Goal: Task Accomplishment & Management: Manage account settings

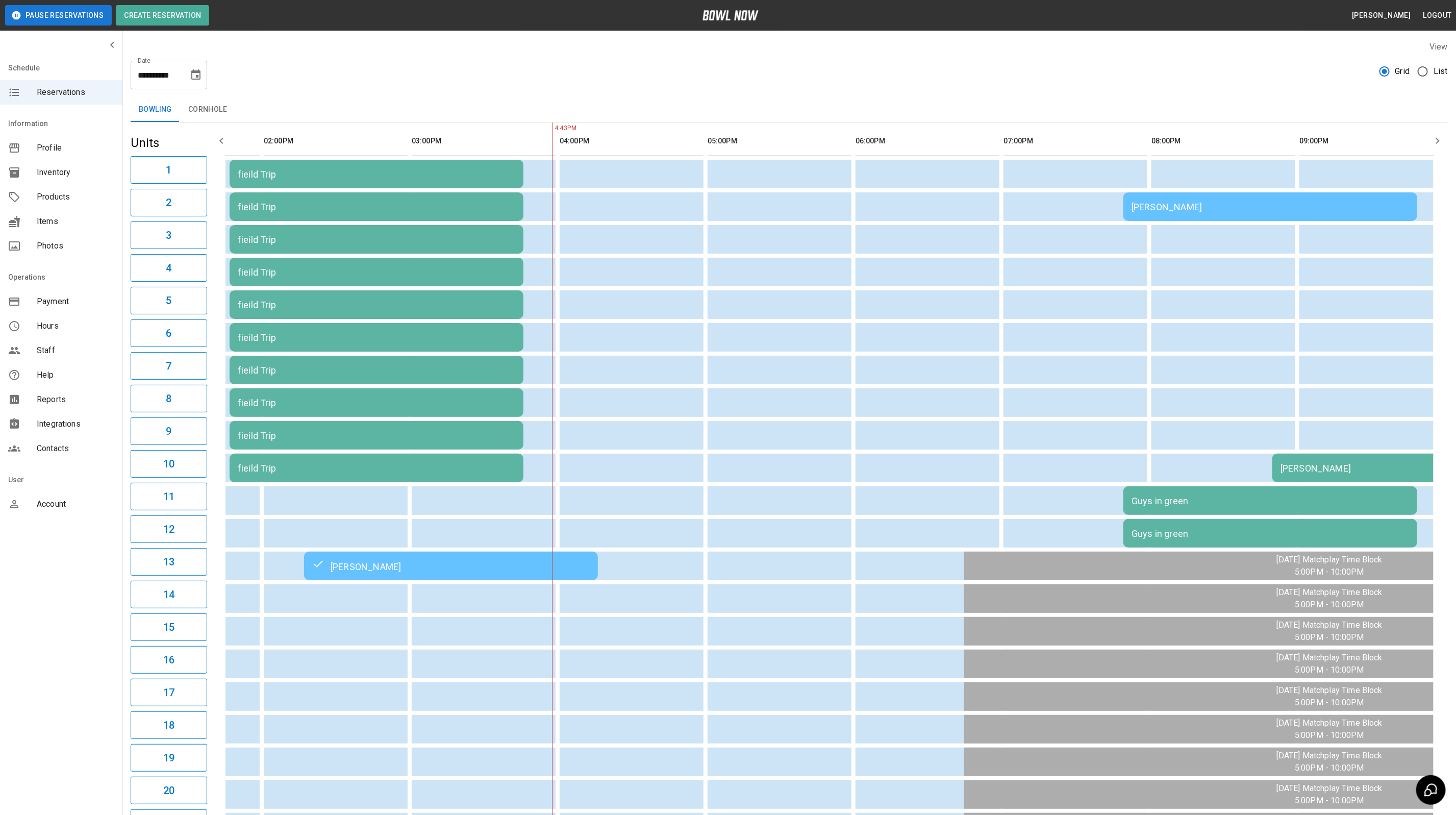
scroll to position [0, 262]
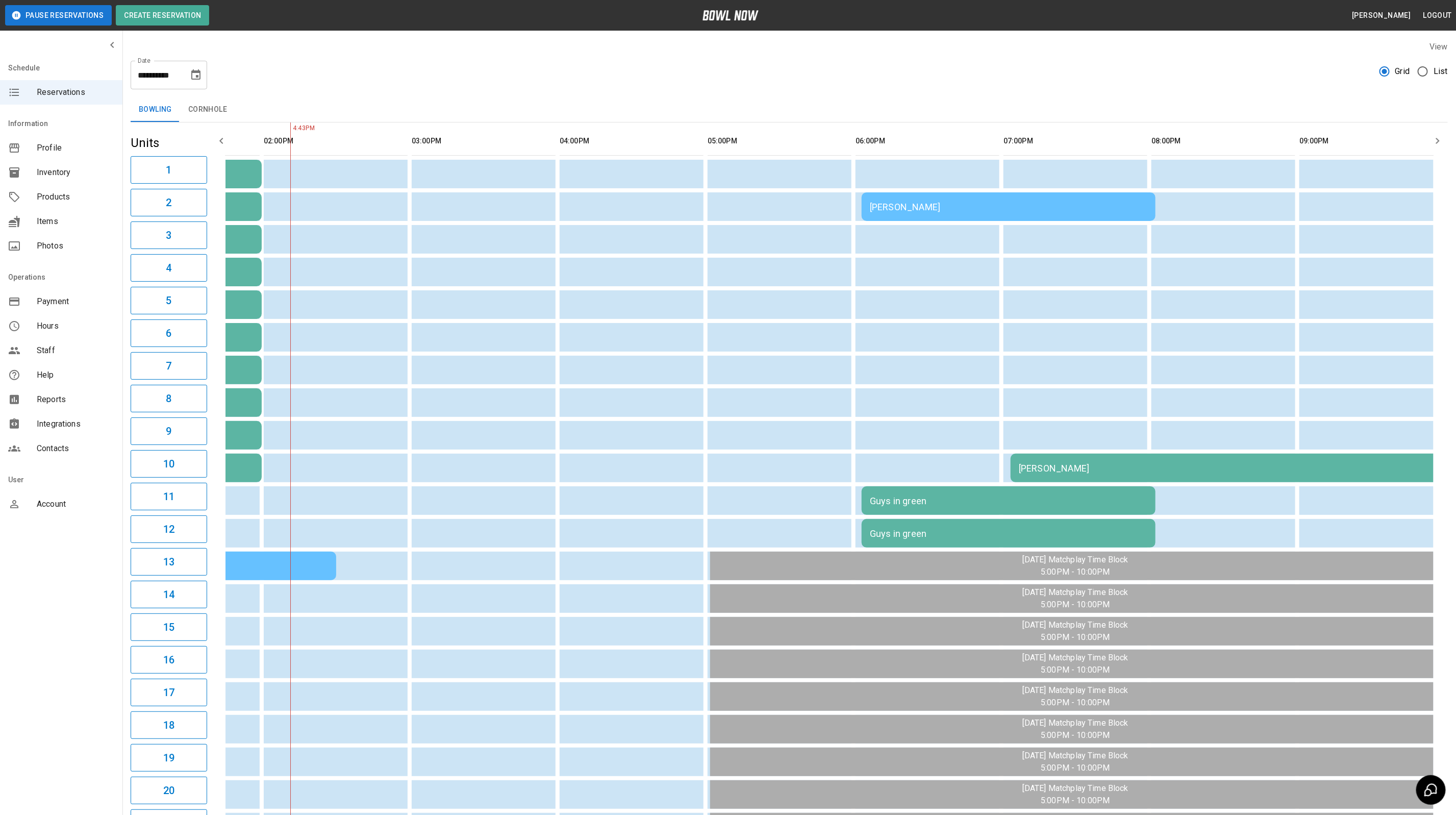
click at [224, 135] on icon "button" at bounding box center [221, 140] width 12 height 12
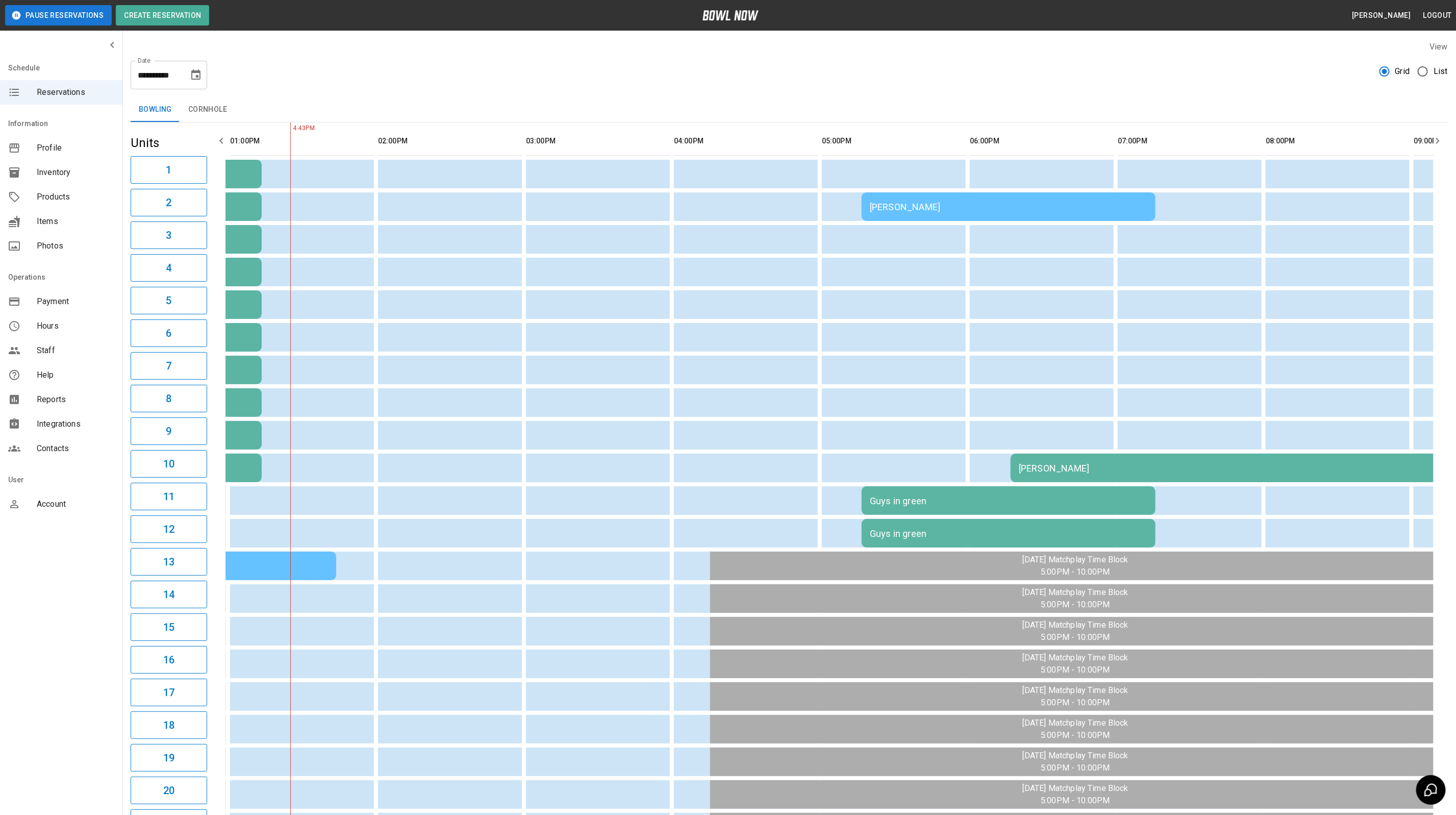
scroll to position [0, 147]
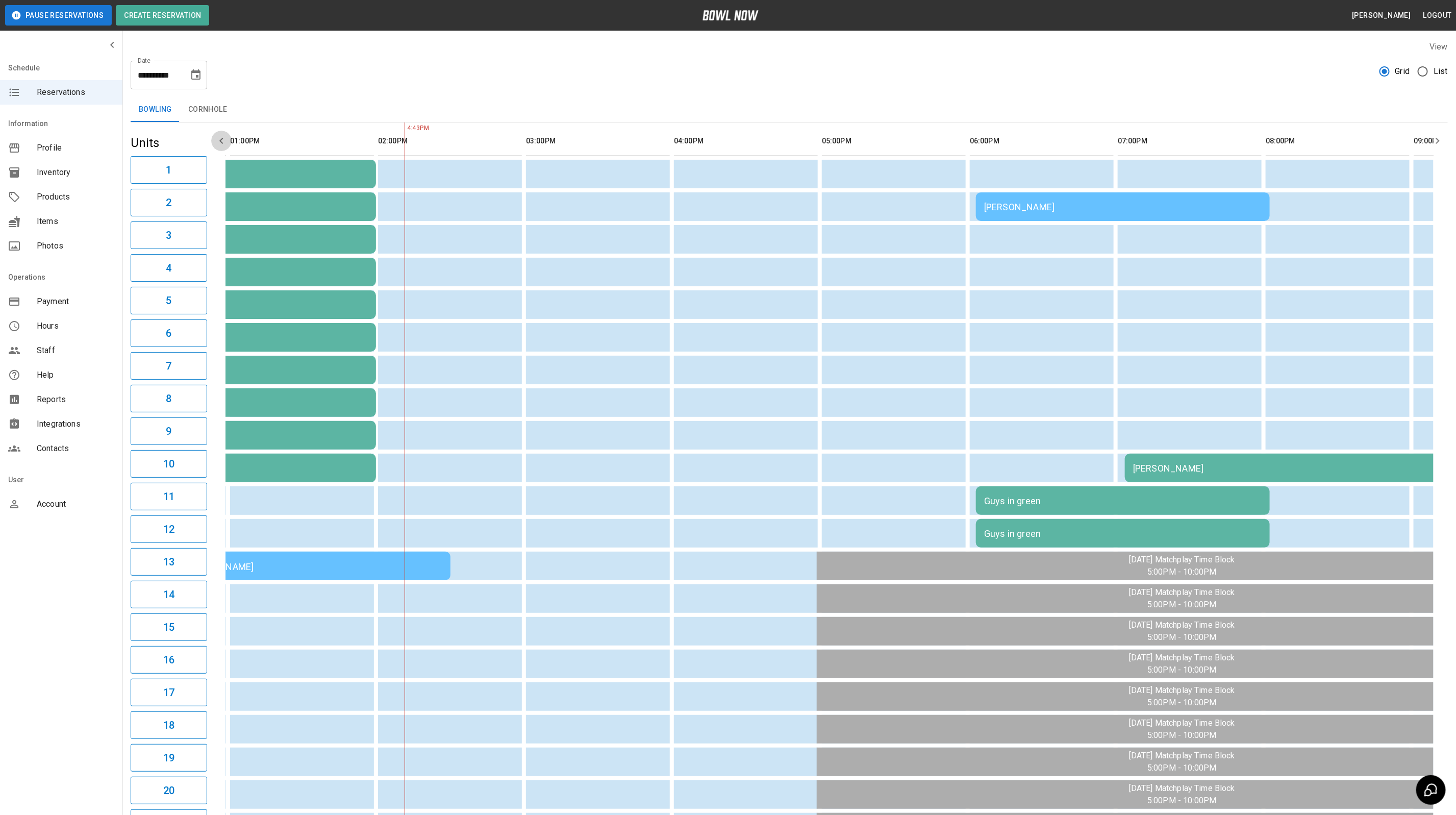
click at [224, 135] on icon "button" at bounding box center [221, 140] width 12 height 12
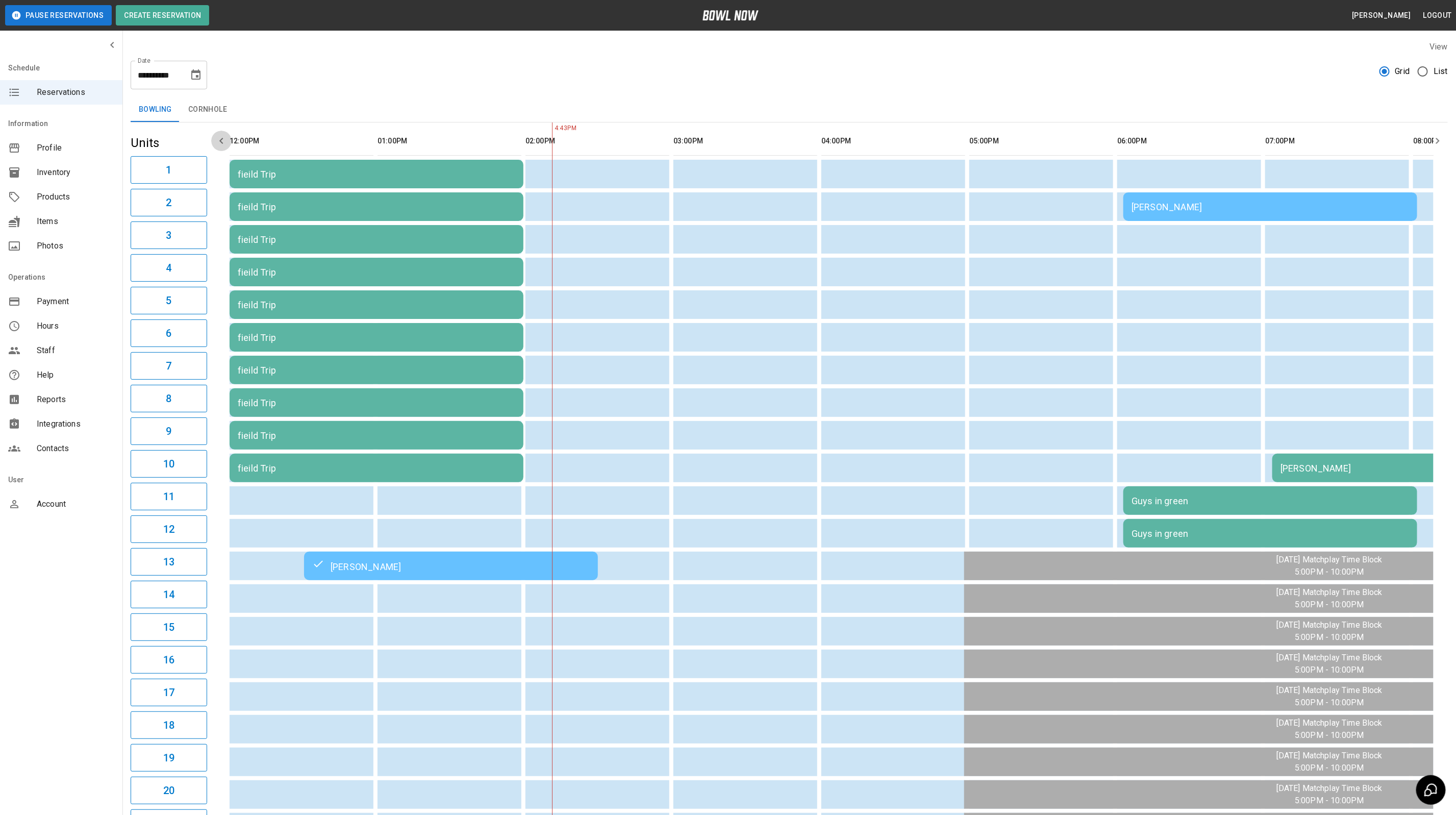
click at [224, 135] on icon "button" at bounding box center [221, 140] width 12 height 12
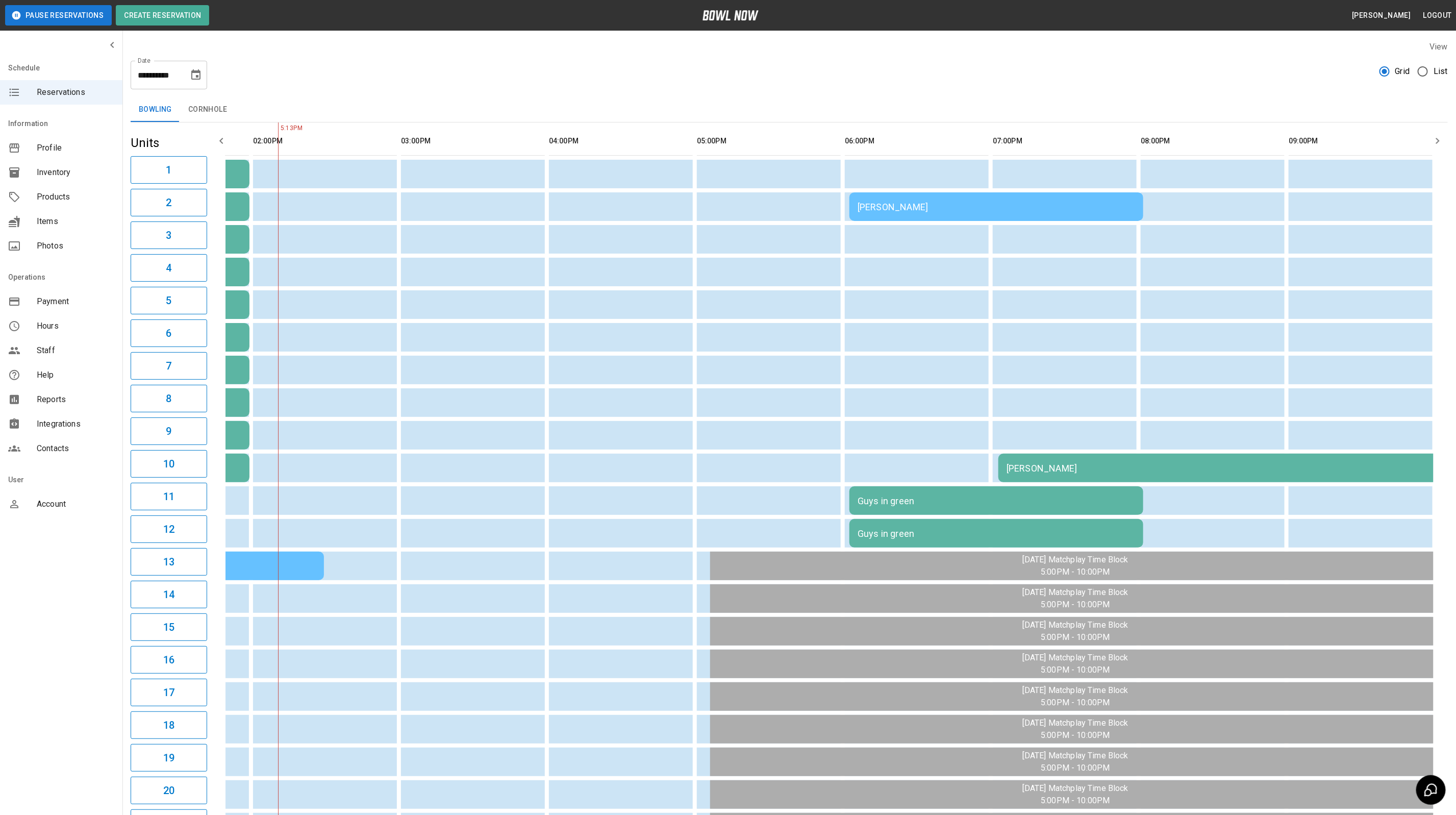
click at [957, 209] on div "[PERSON_NAME]" at bounding box center [996, 207] width 277 height 11
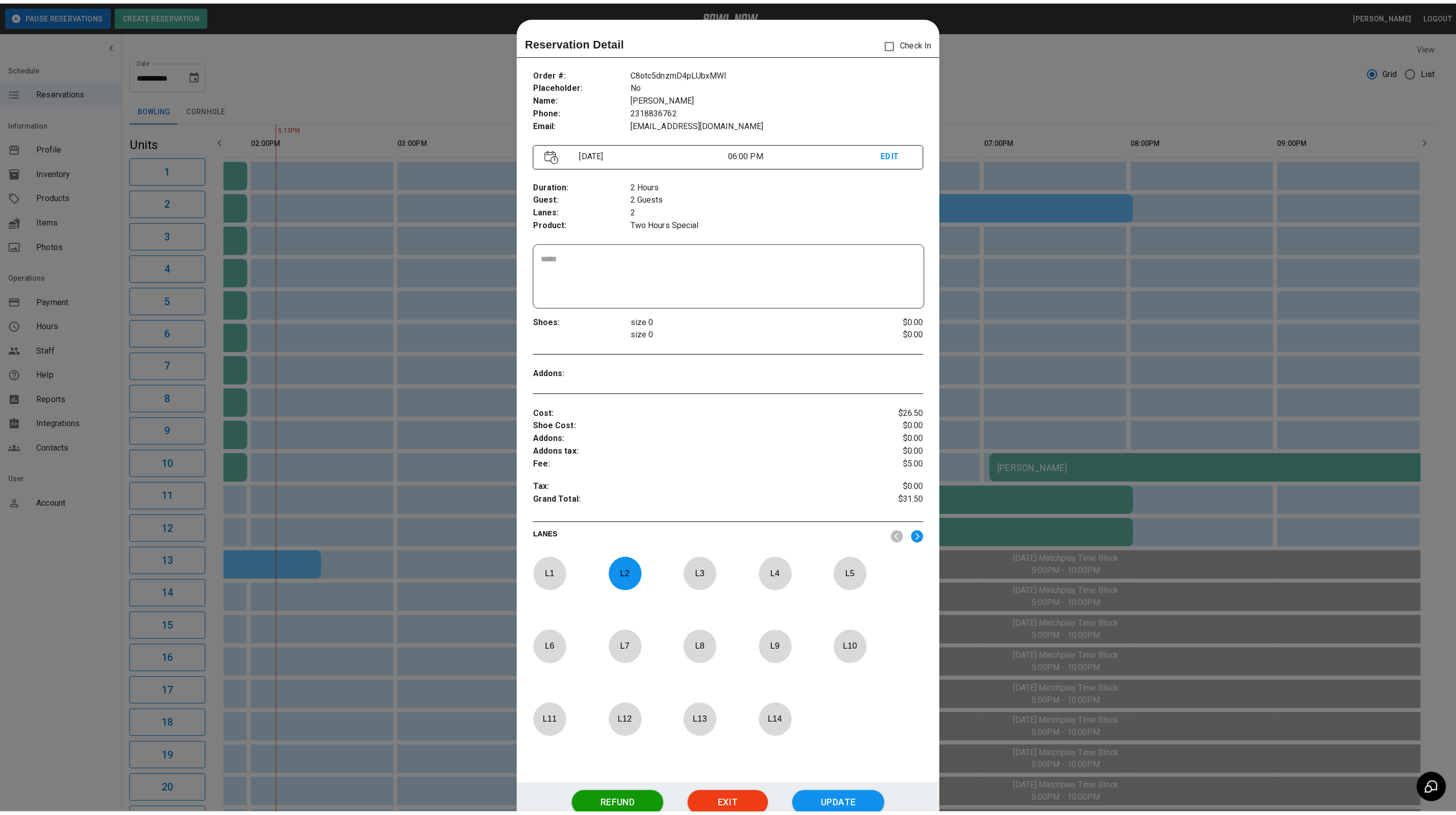
scroll to position [16, 0]
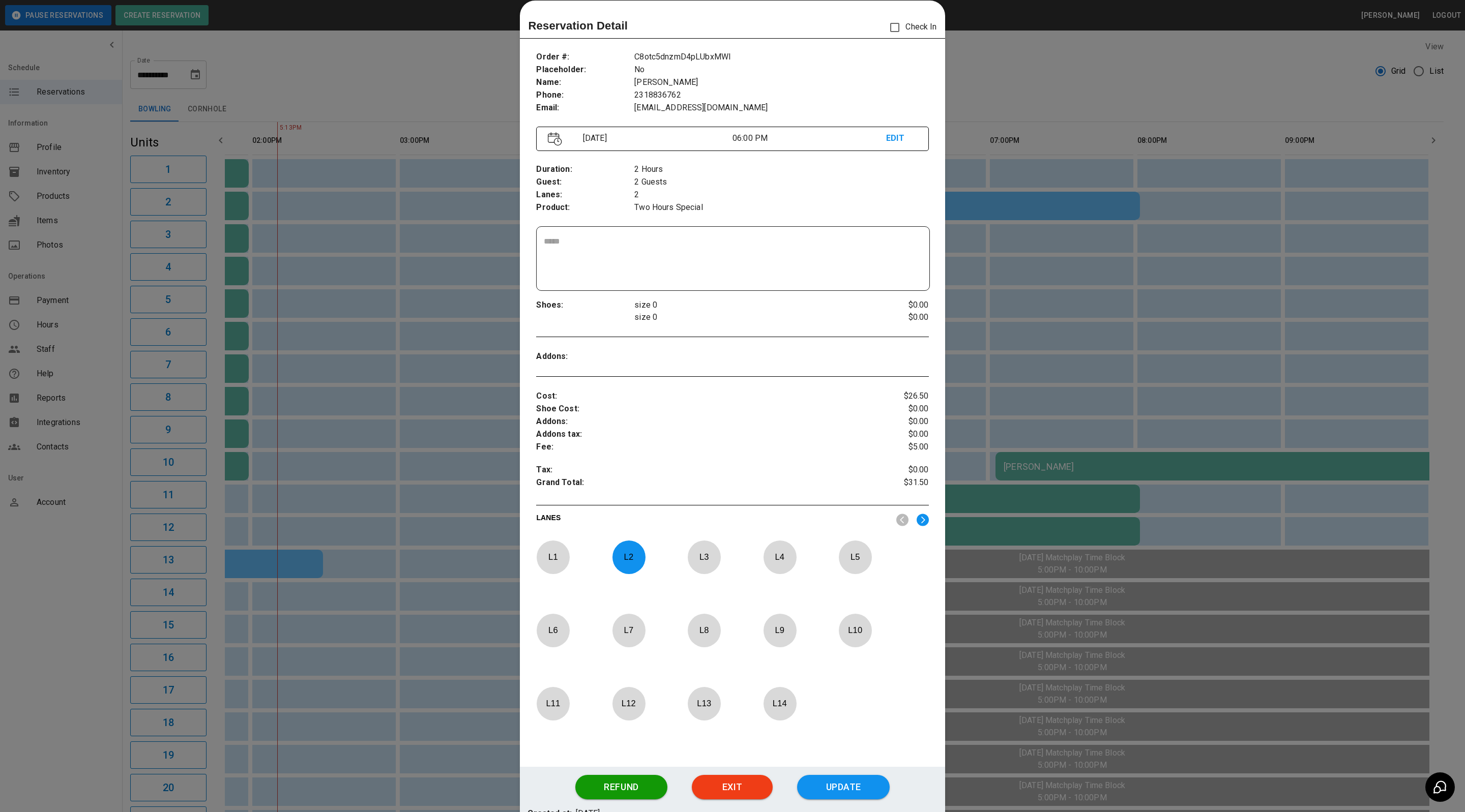
click at [1040, 63] on div at bounding box center [732, 406] width 1465 height 812
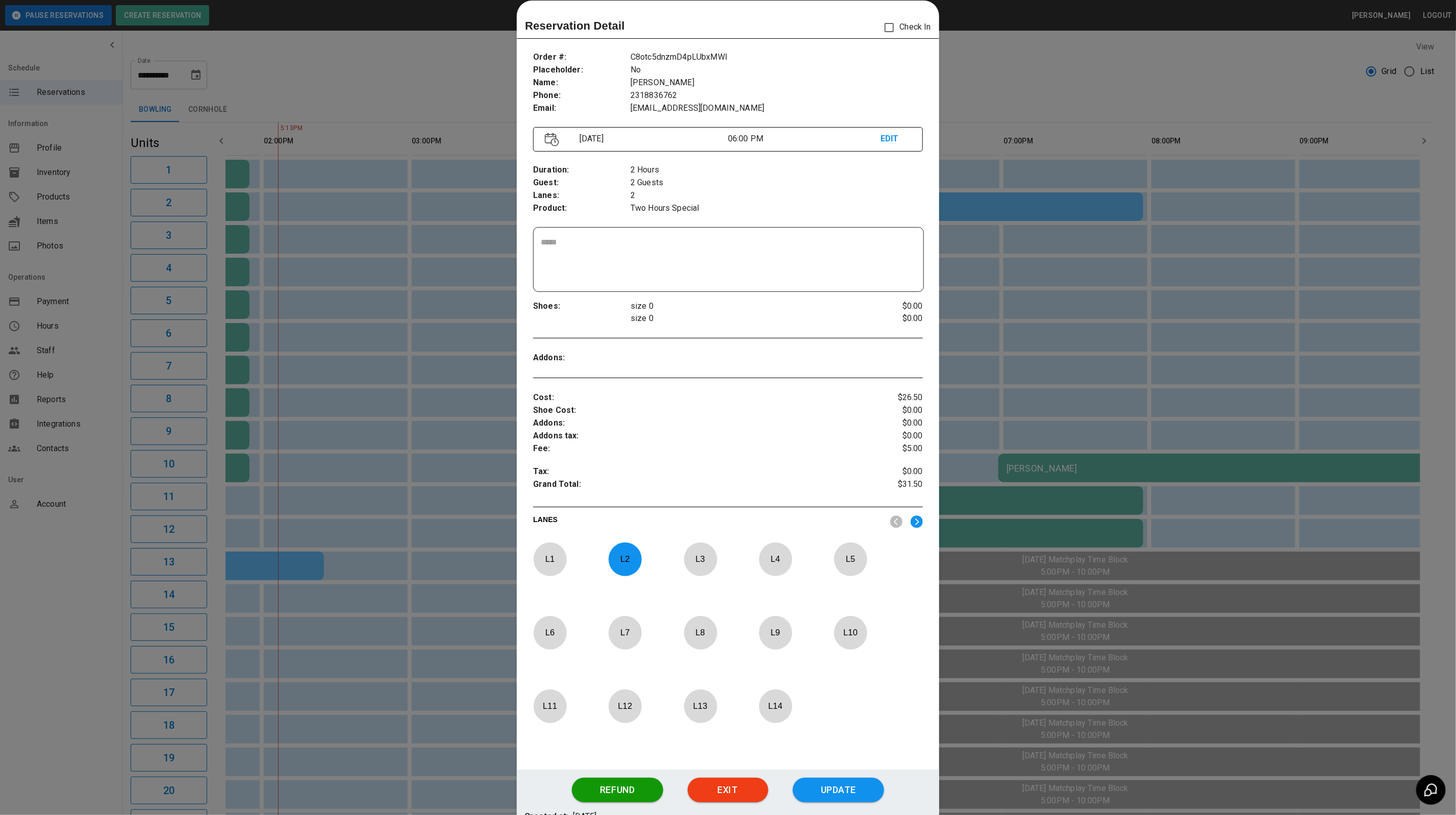
scroll to position [0, 262]
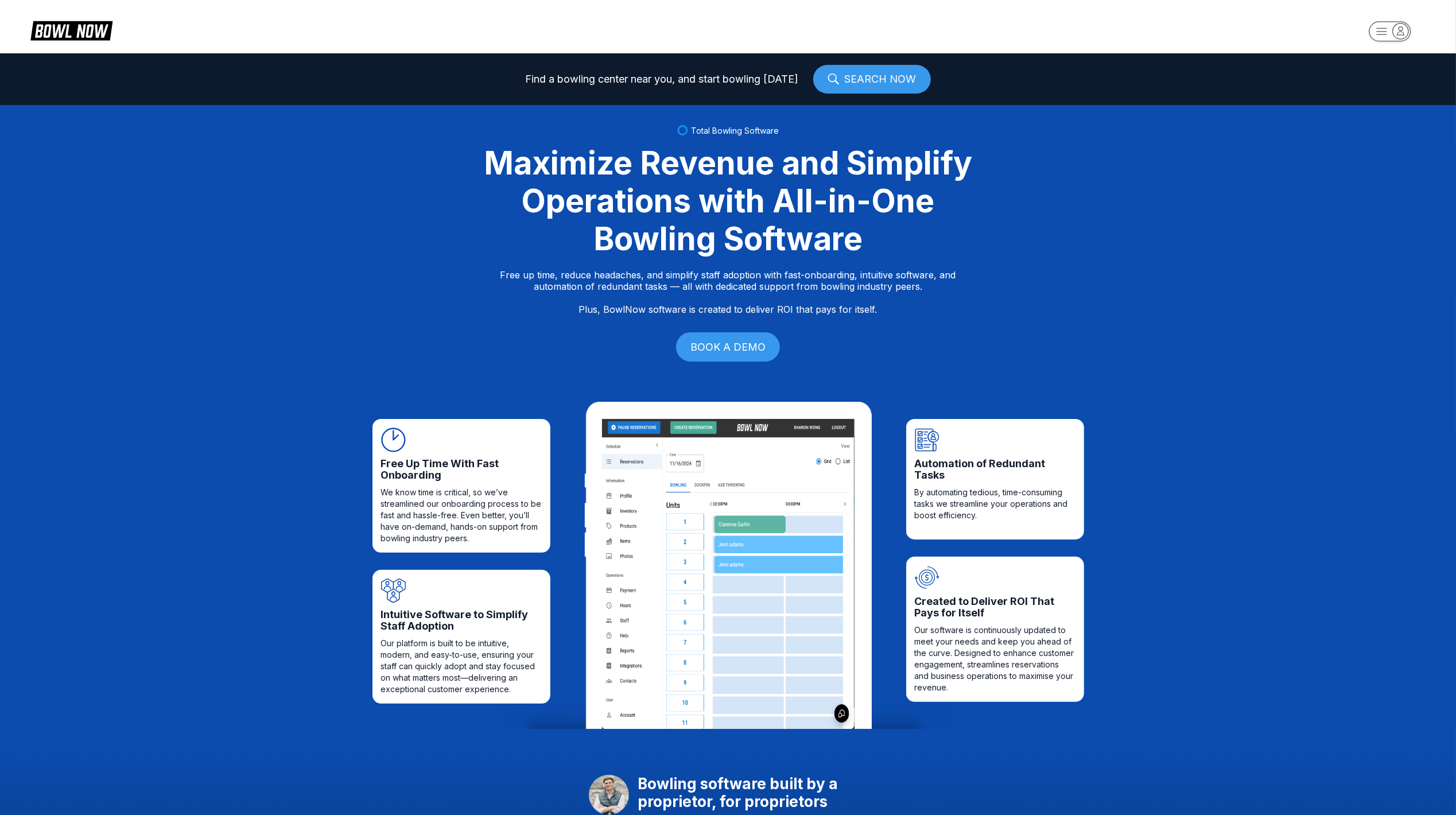
click at [1379, 39] on rect "button" at bounding box center [1389, 31] width 42 height 20
click at [1384, 105] on div "Business Console" at bounding box center [1387, 110] width 81 height 20
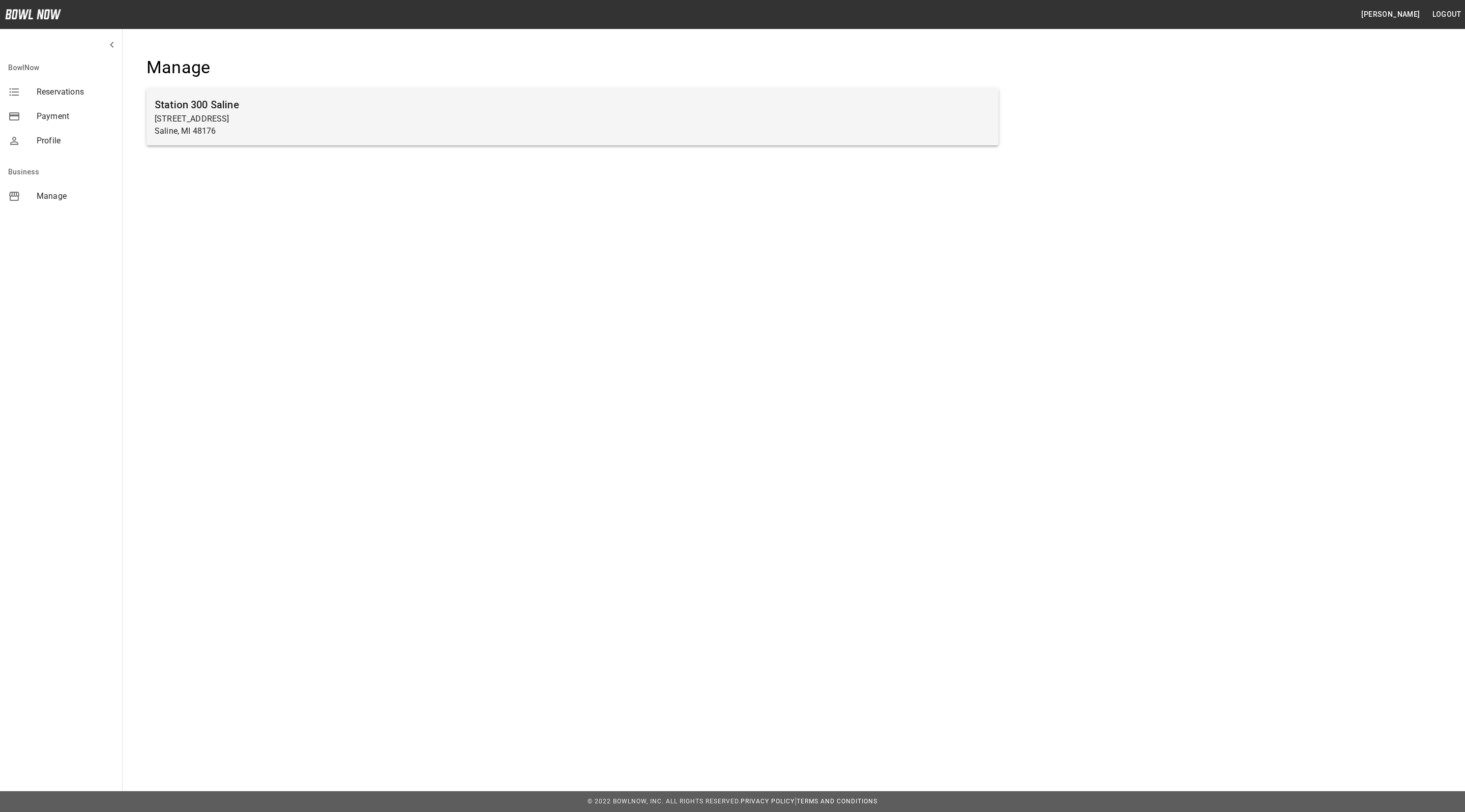
click at [287, 121] on p "830 Woodland Dr E" at bounding box center [572, 119] width 836 height 12
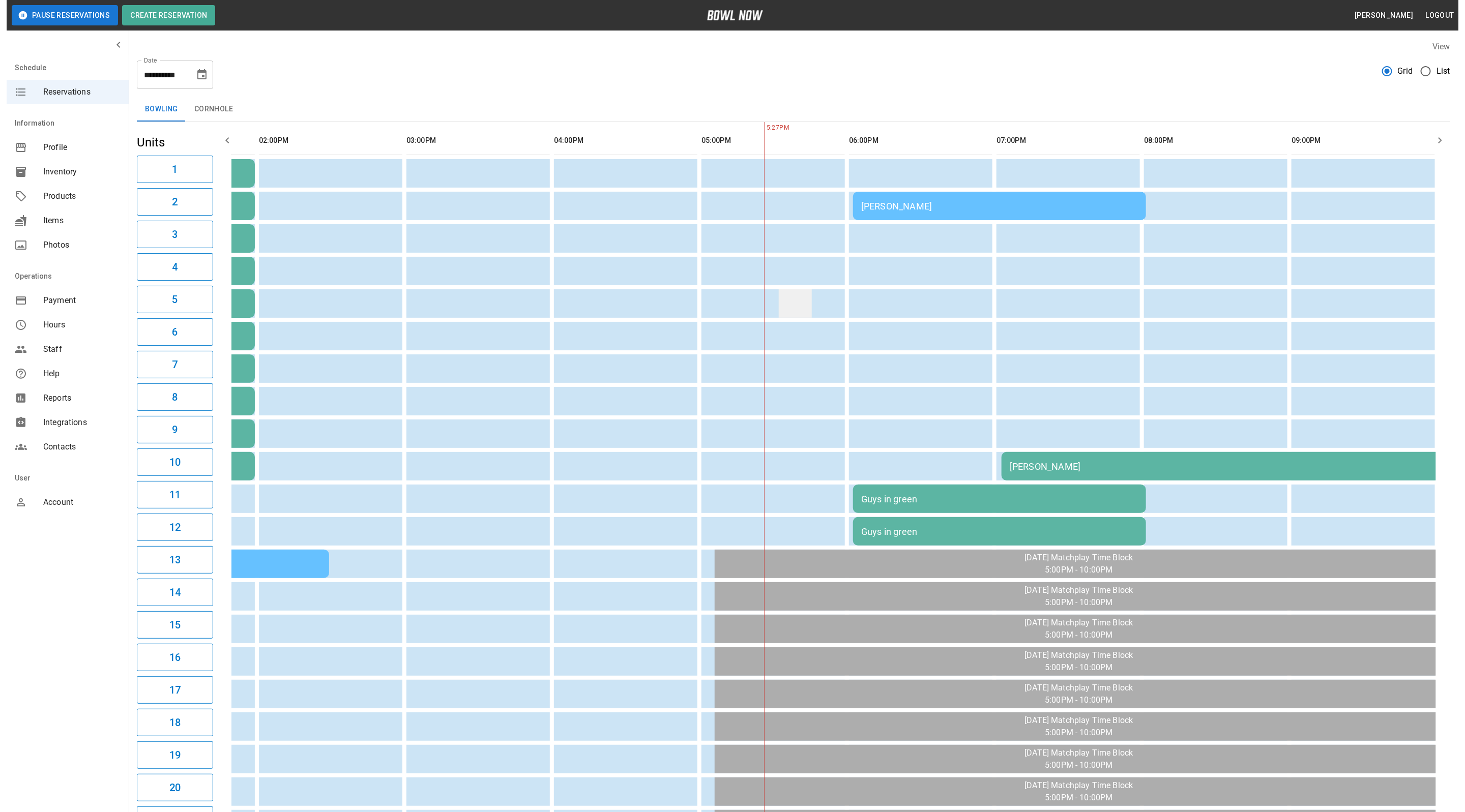
scroll to position [0, 273]
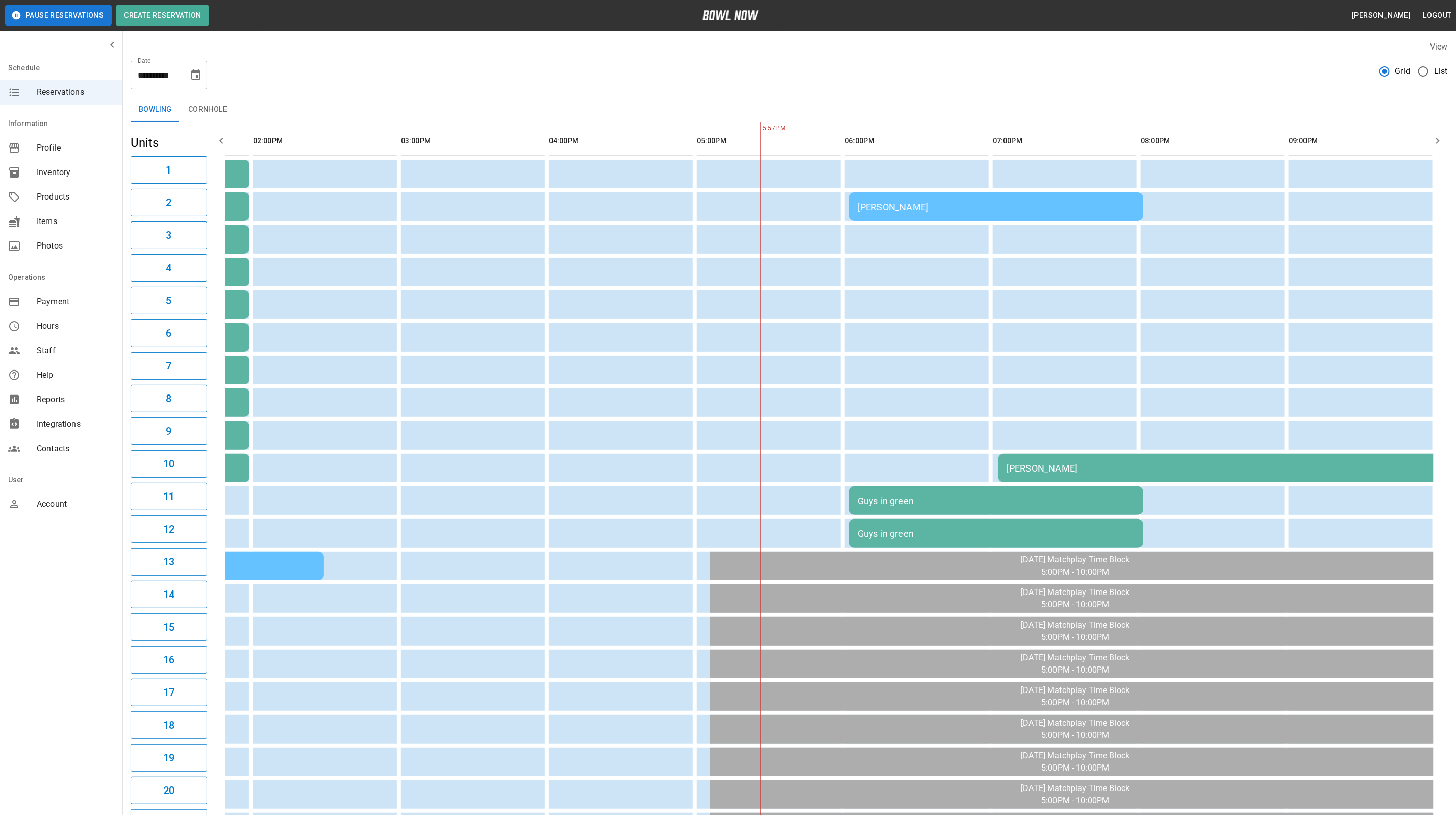
click at [858, 194] on td "[PERSON_NAME]" at bounding box center [996, 206] width 294 height 29
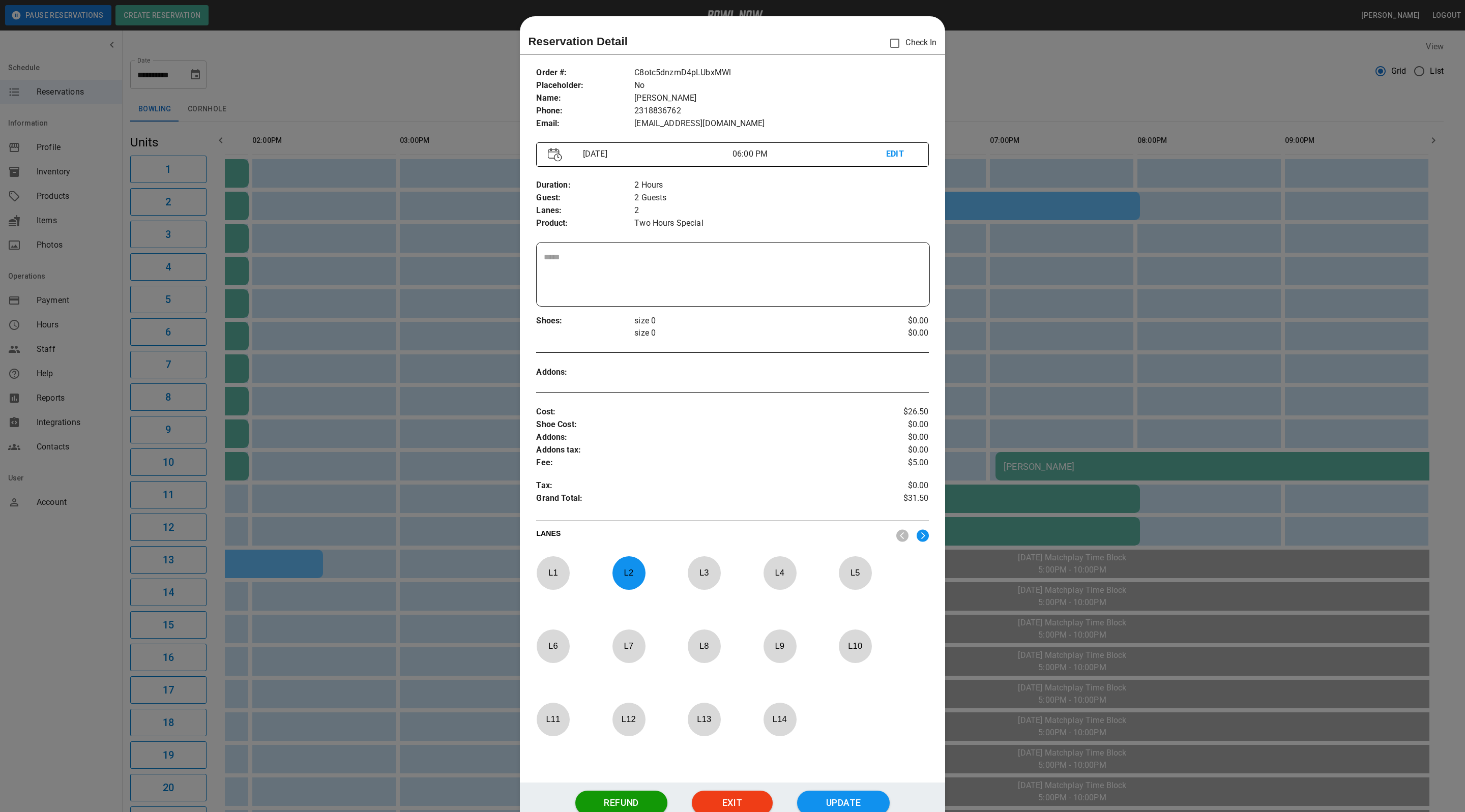
scroll to position [16, 0]
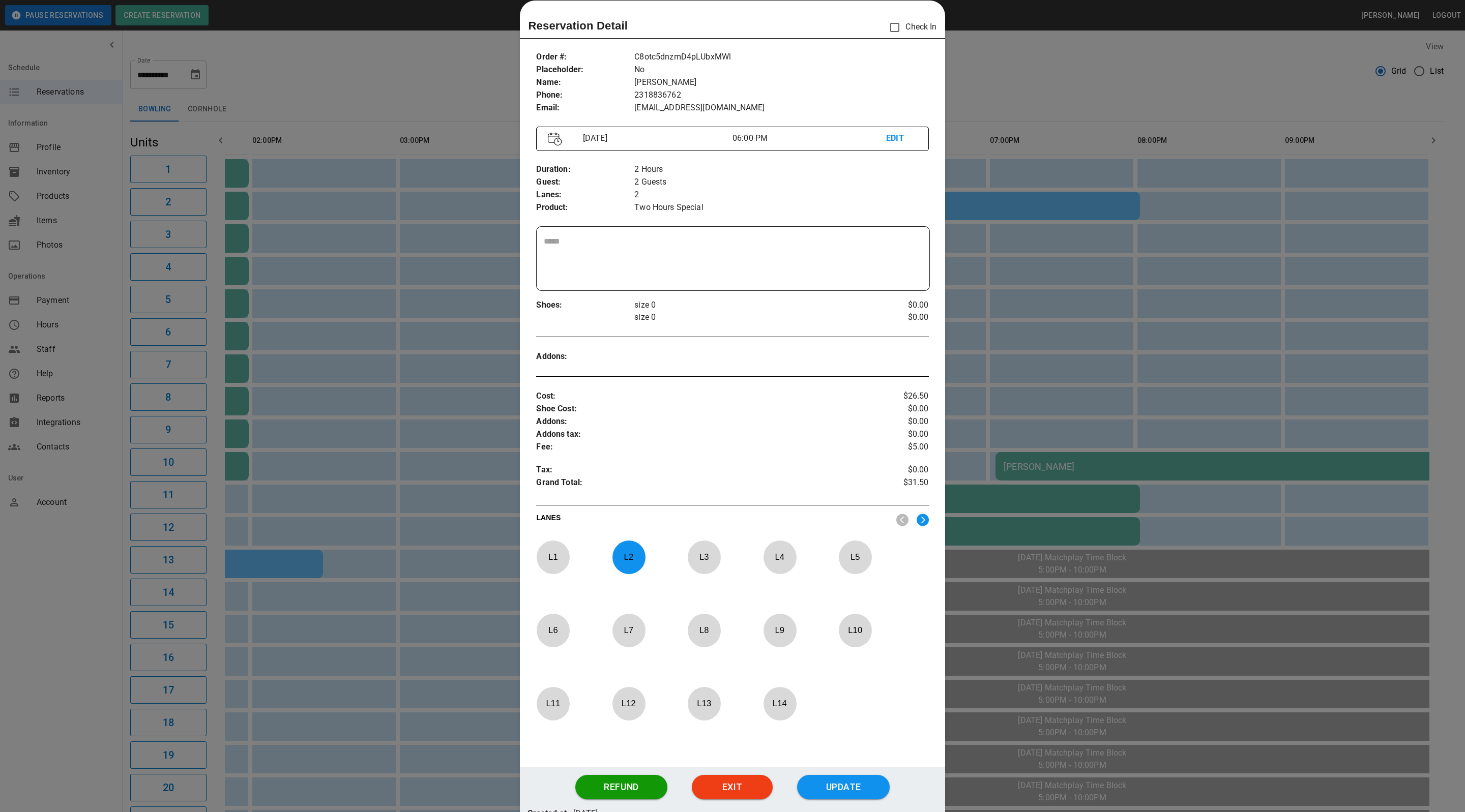
drag, startPoint x: 866, startPoint y: 23, endPoint x: 872, endPoint y: 23, distance: 6.0
click at [868, 23] on div "Reservation Detail Check In" at bounding box center [732, 27] width 409 height 22
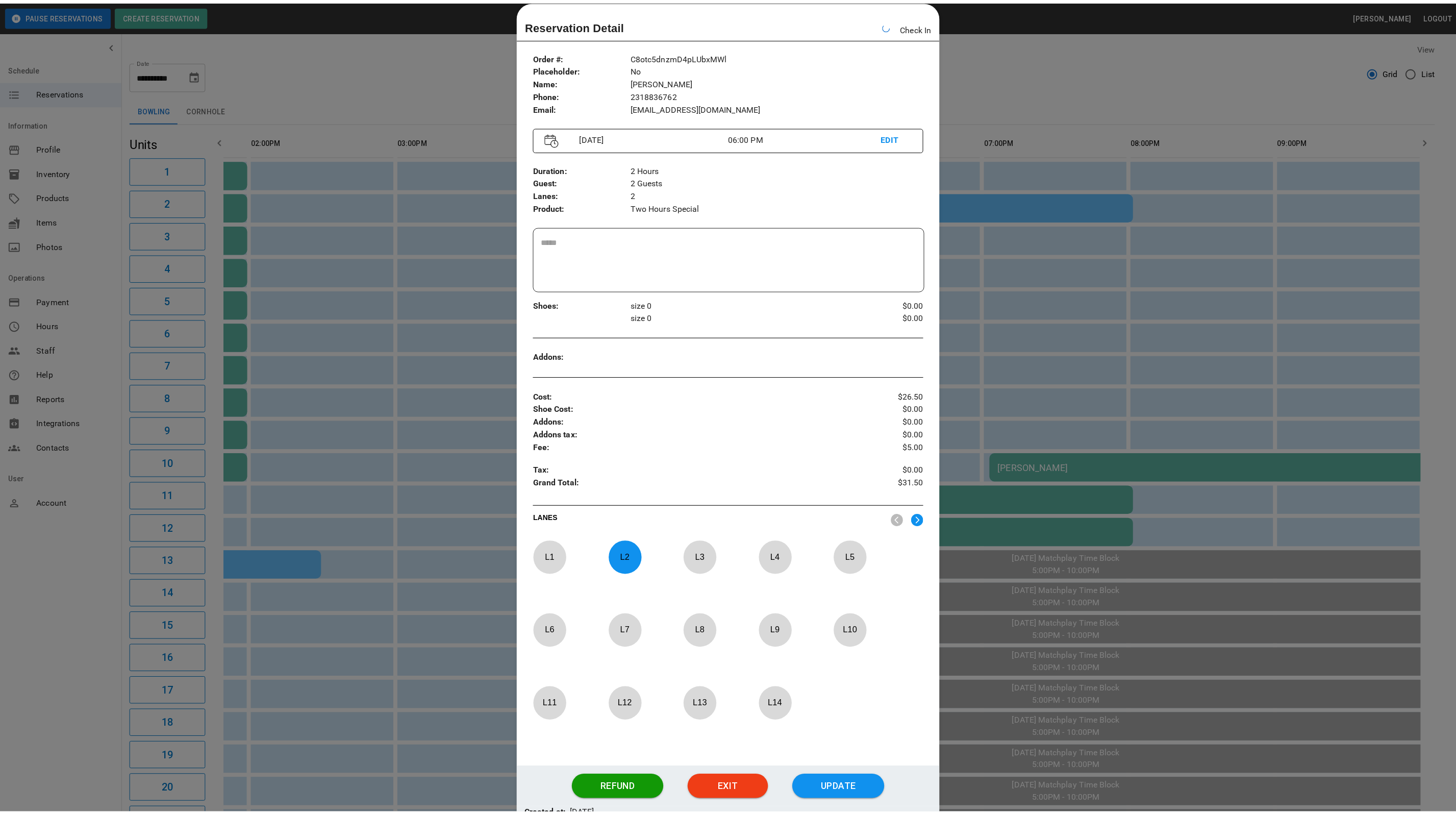
scroll to position [0, 275]
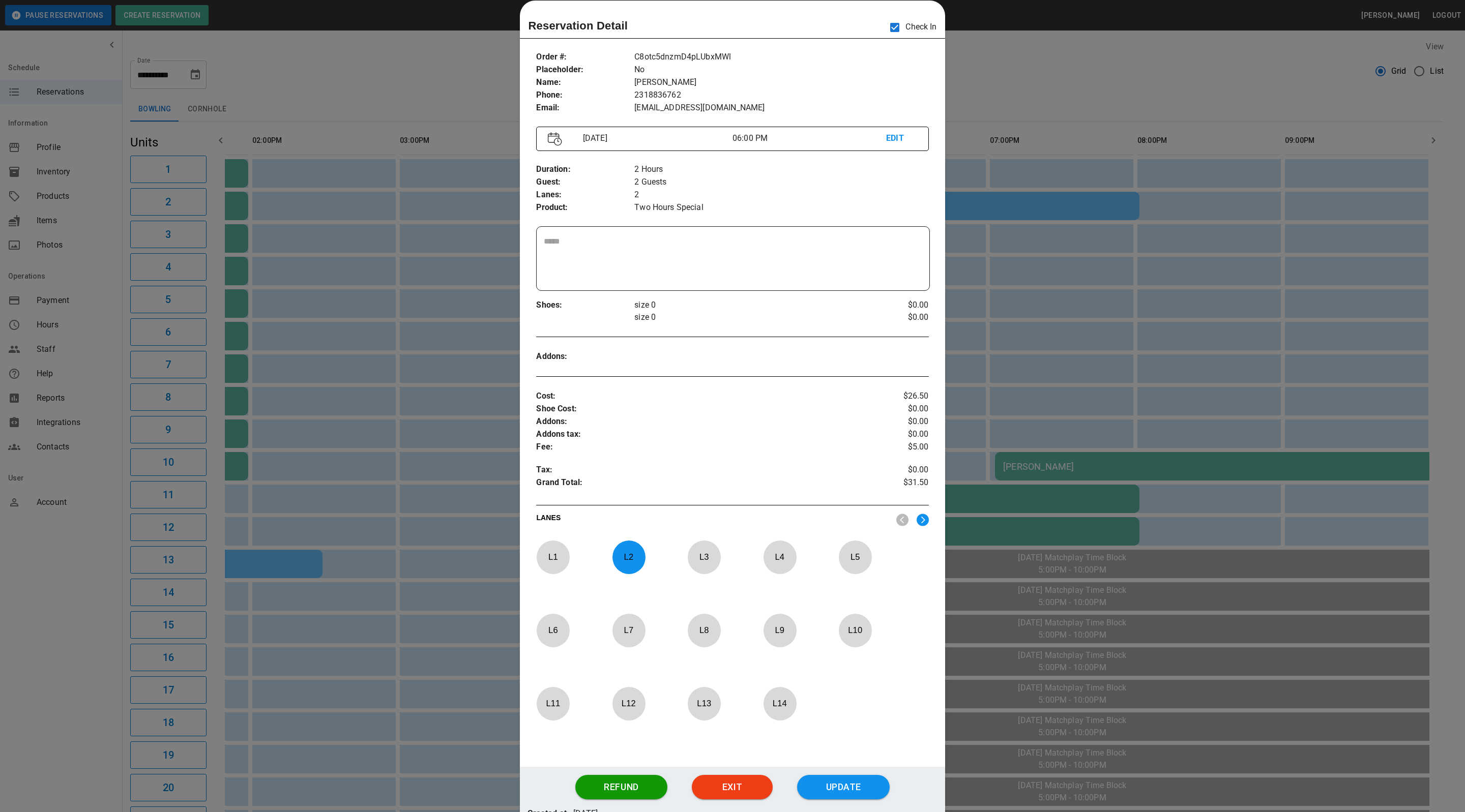
click at [1107, 95] on div at bounding box center [732, 406] width 1465 height 812
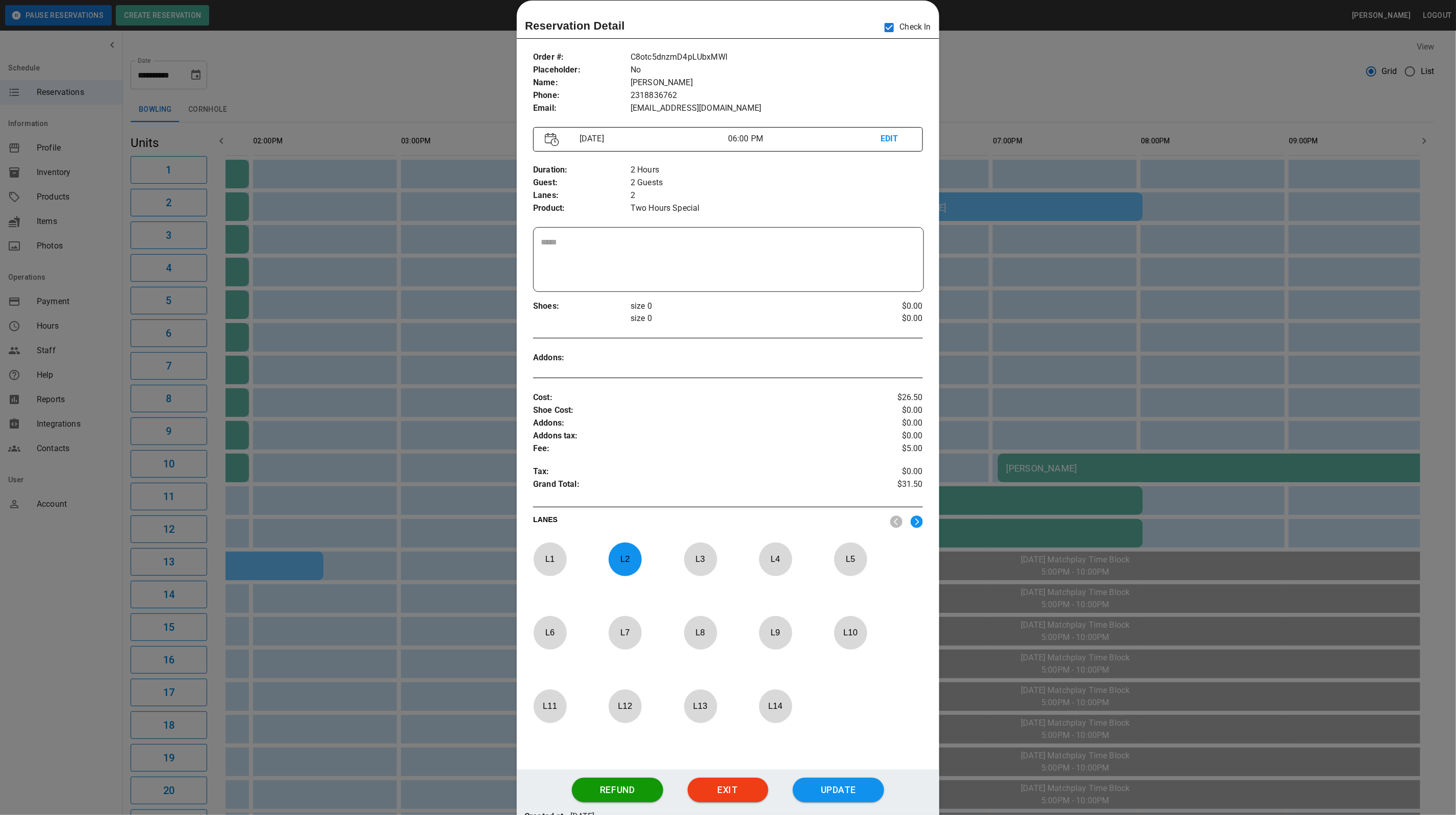
scroll to position [0, 262]
